Goal: Navigation & Orientation: Find specific page/section

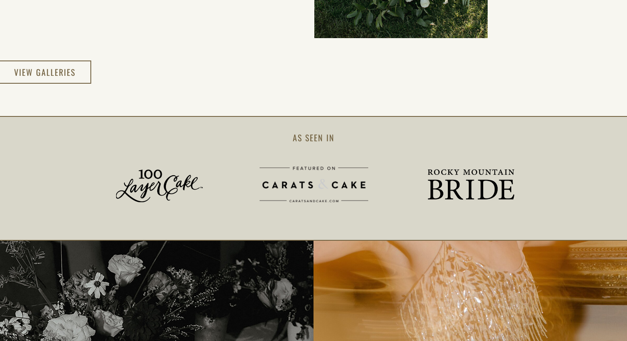
scroll to position [1534, 0]
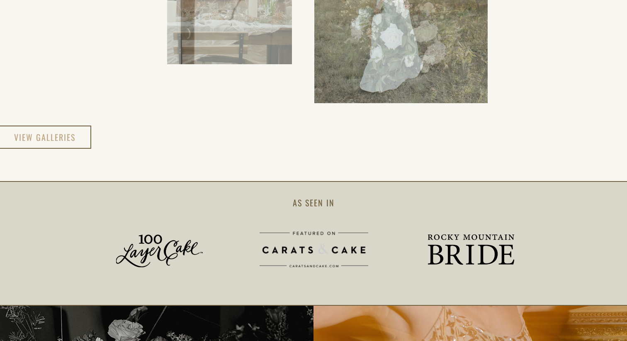
click at [35, 135] on h3 "view galleries" at bounding box center [45, 137] width 62 height 15
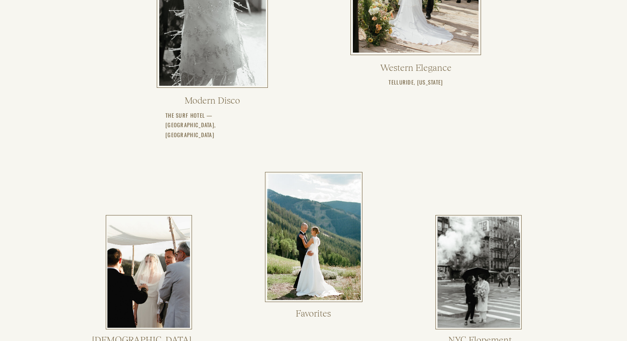
scroll to position [446, 0]
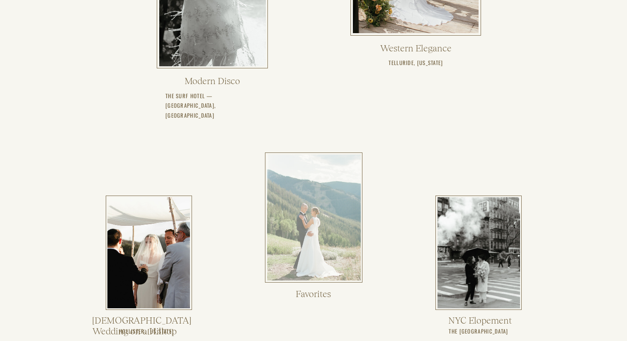
click at [304, 196] on div at bounding box center [314, 218] width 94 height 126
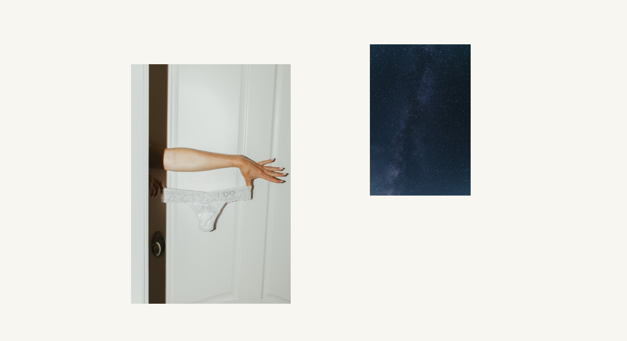
scroll to position [6758, 0]
